Goal: Information Seeking & Learning: Learn about a topic

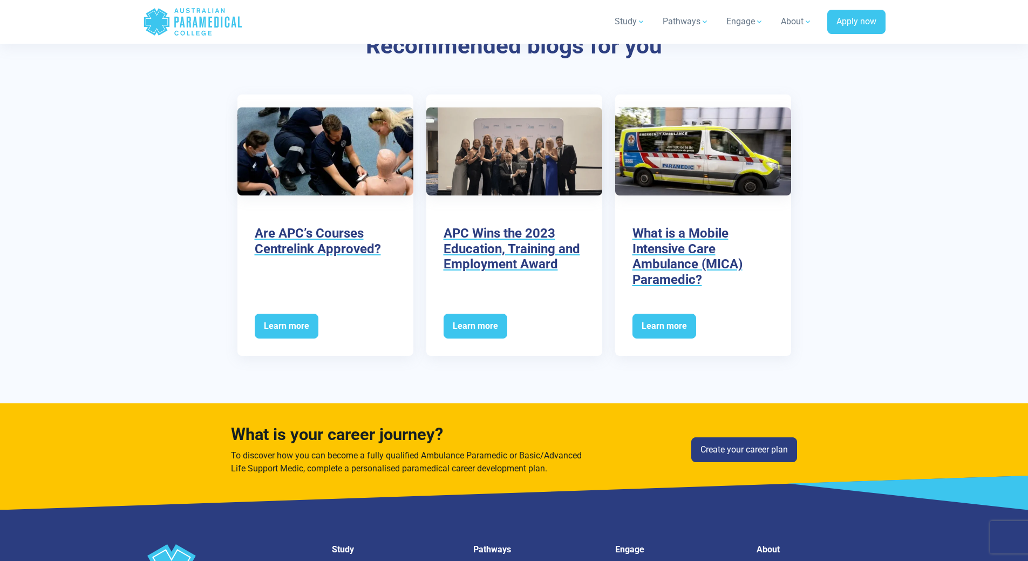
scroll to position [1942, 0]
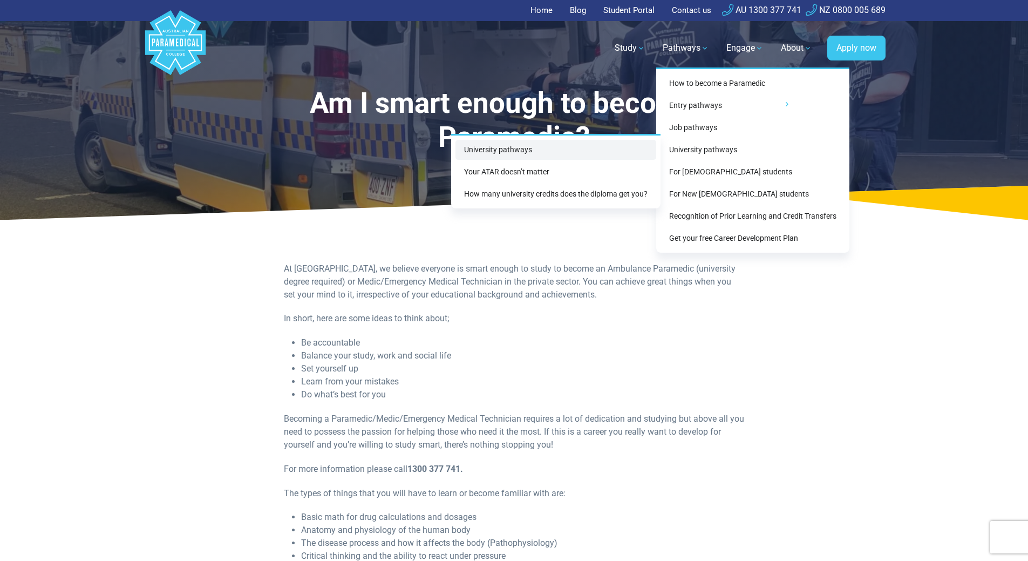
click at [604, 148] on link "University pathways" at bounding box center [555, 150] width 201 height 20
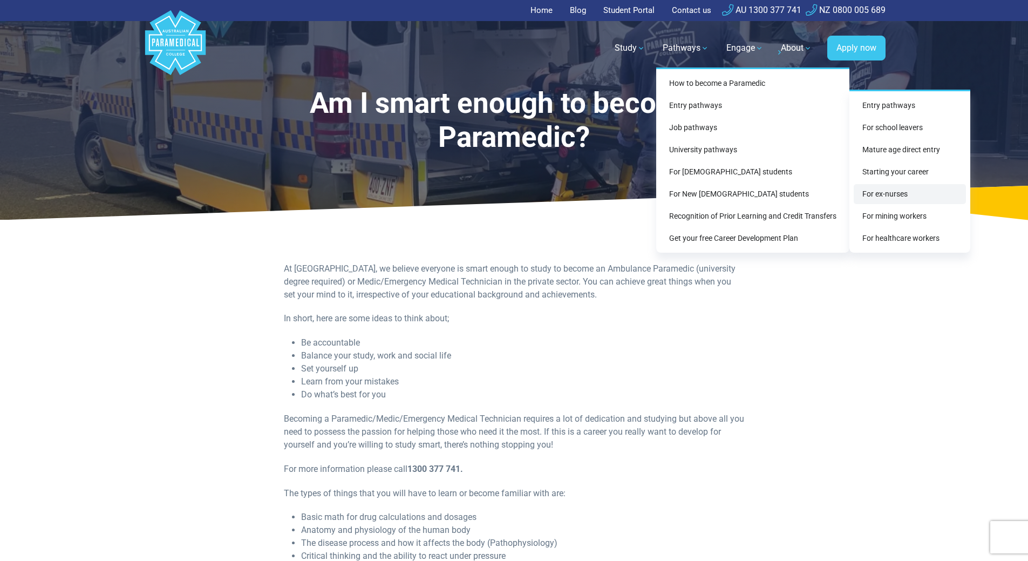
click at [933, 195] on link "For ex-nurses" at bounding box center [910, 194] width 112 height 20
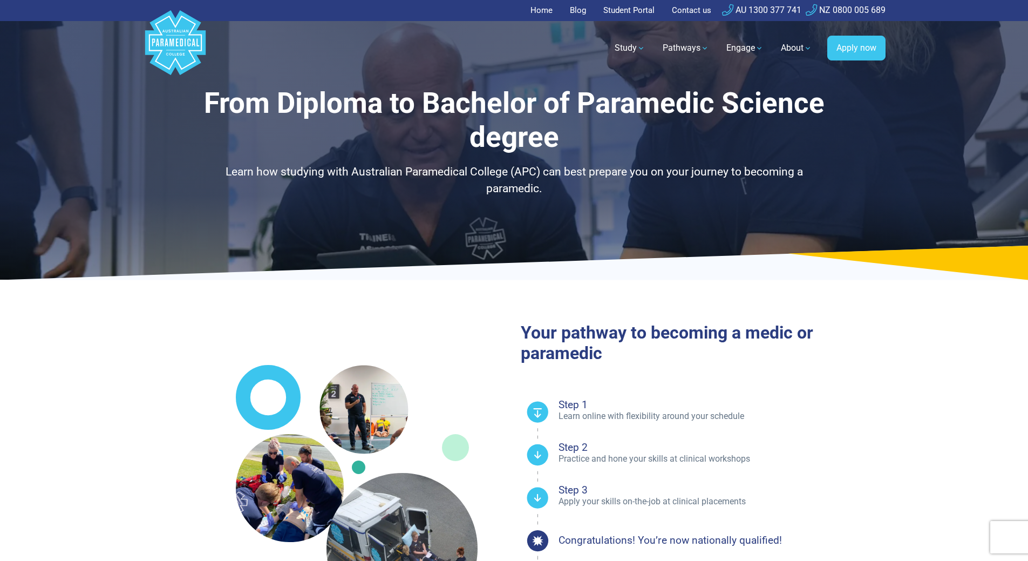
select select "**********"
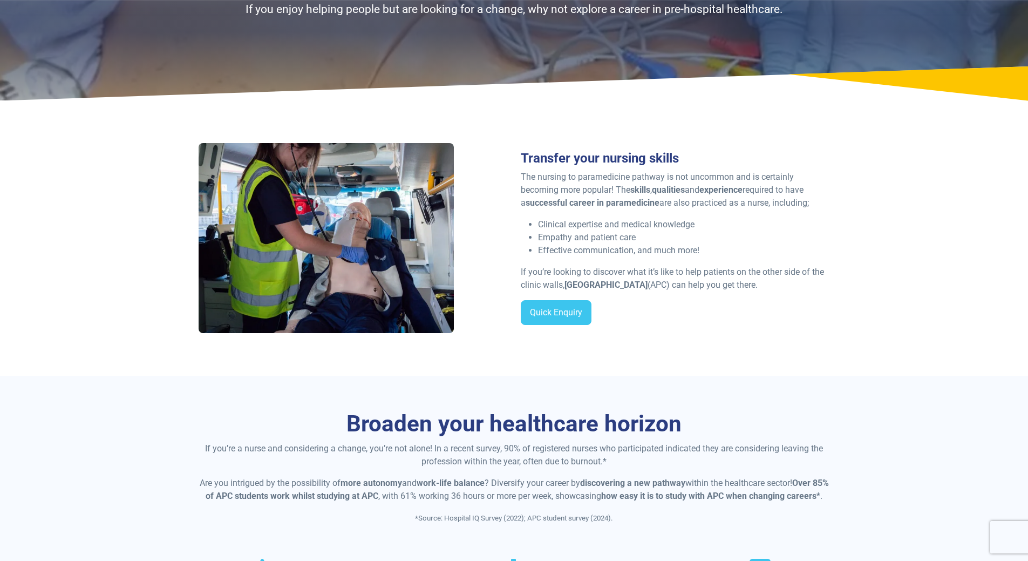
scroll to position [108, 0]
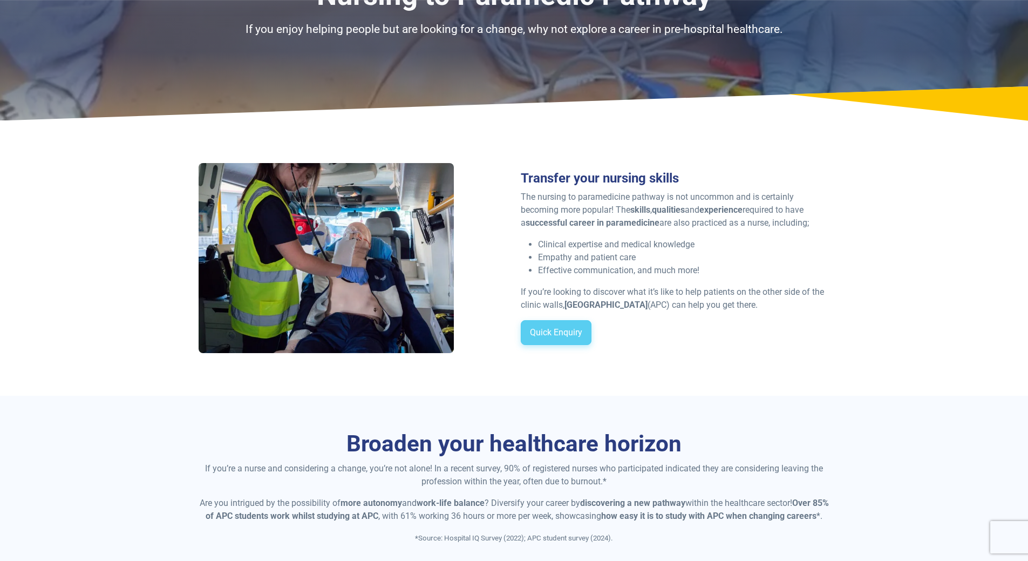
click at [575, 330] on link "Quick Enquiry" at bounding box center [556, 332] width 71 height 25
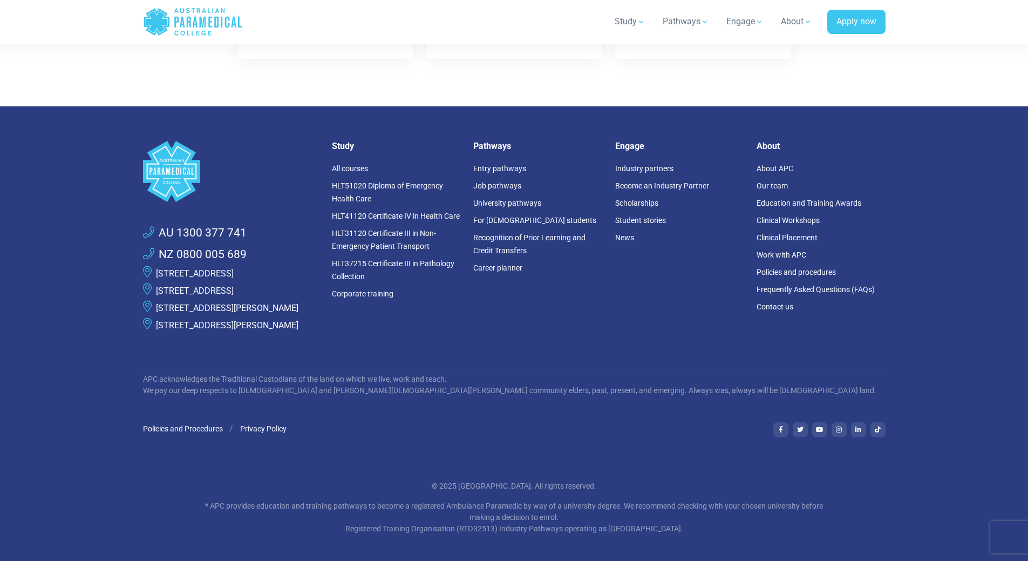
scroll to position [3305, 0]
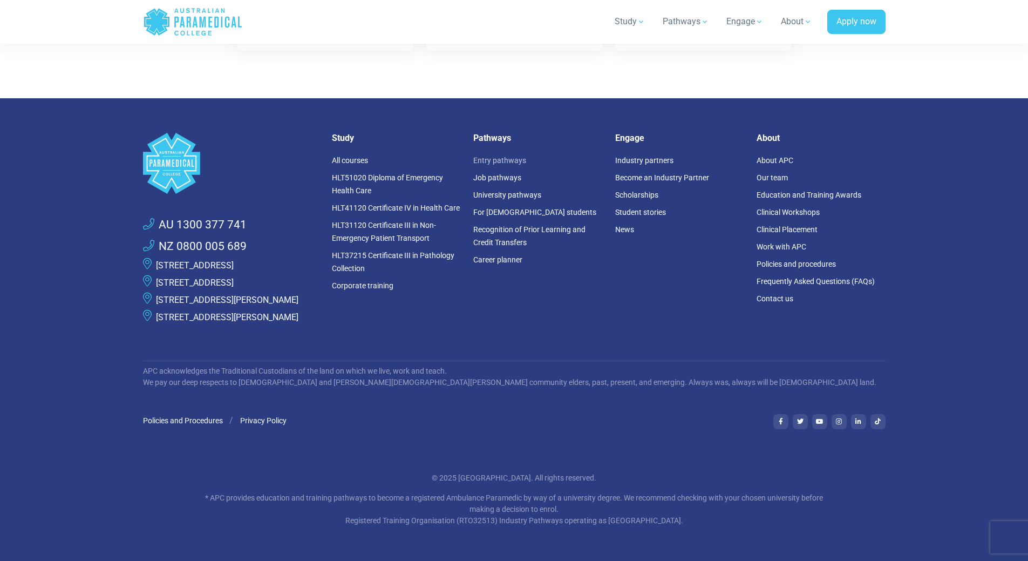
click at [520, 156] on link "Entry pathways" at bounding box center [499, 160] width 53 height 9
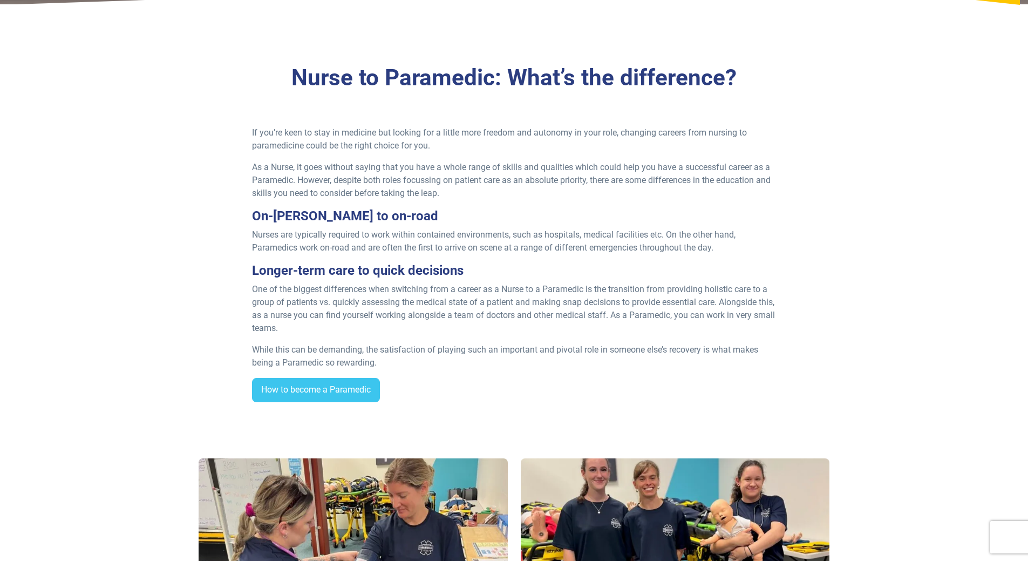
scroll to position [270, 0]
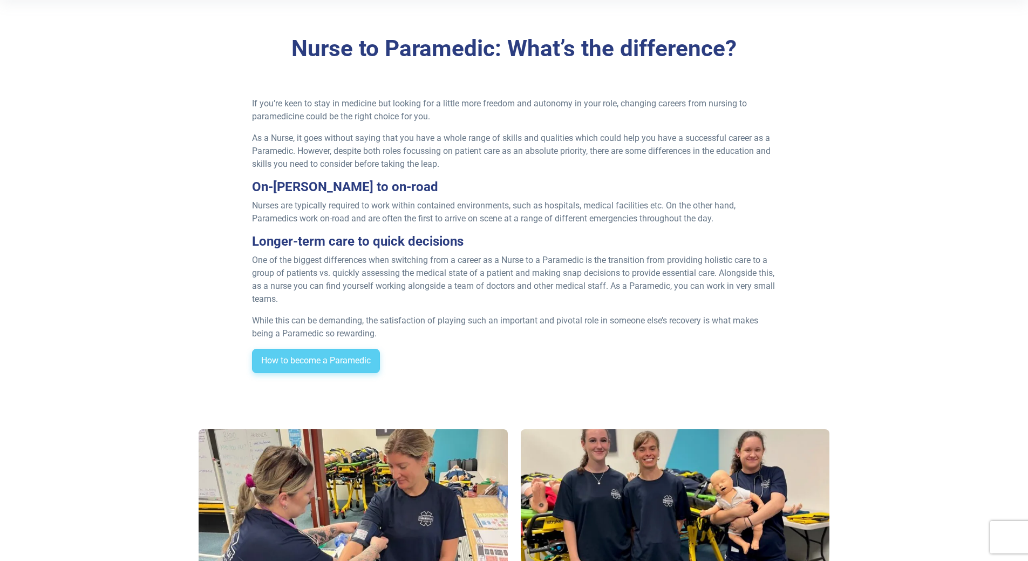
click at [341, 361] on link "How to become a Paramedic" at bounding box center [316, 361] width 128 height 25
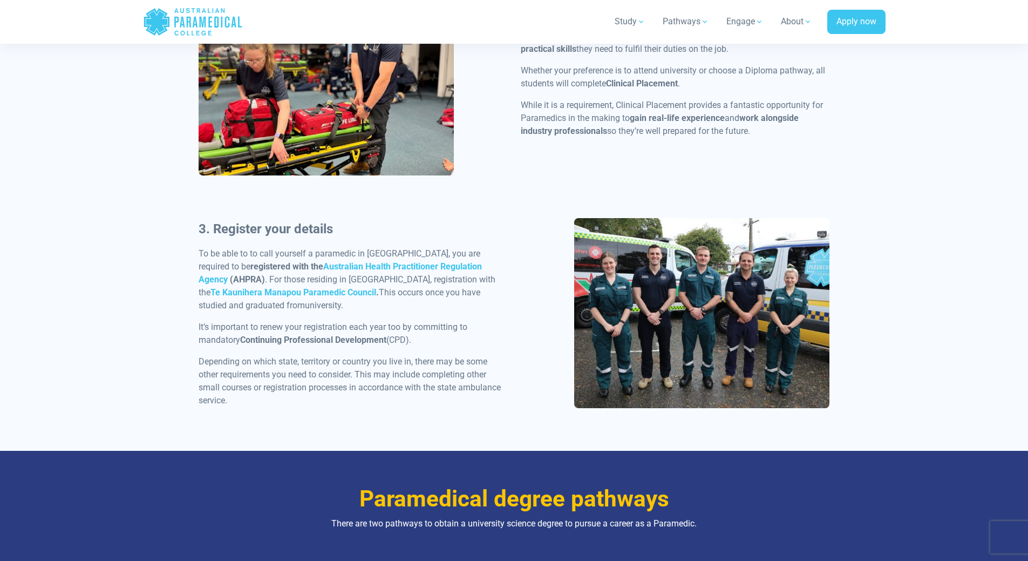
scroll to position [863, 0]
